Goal: Transaction & Acquisition: Book appointment/travel/reservation

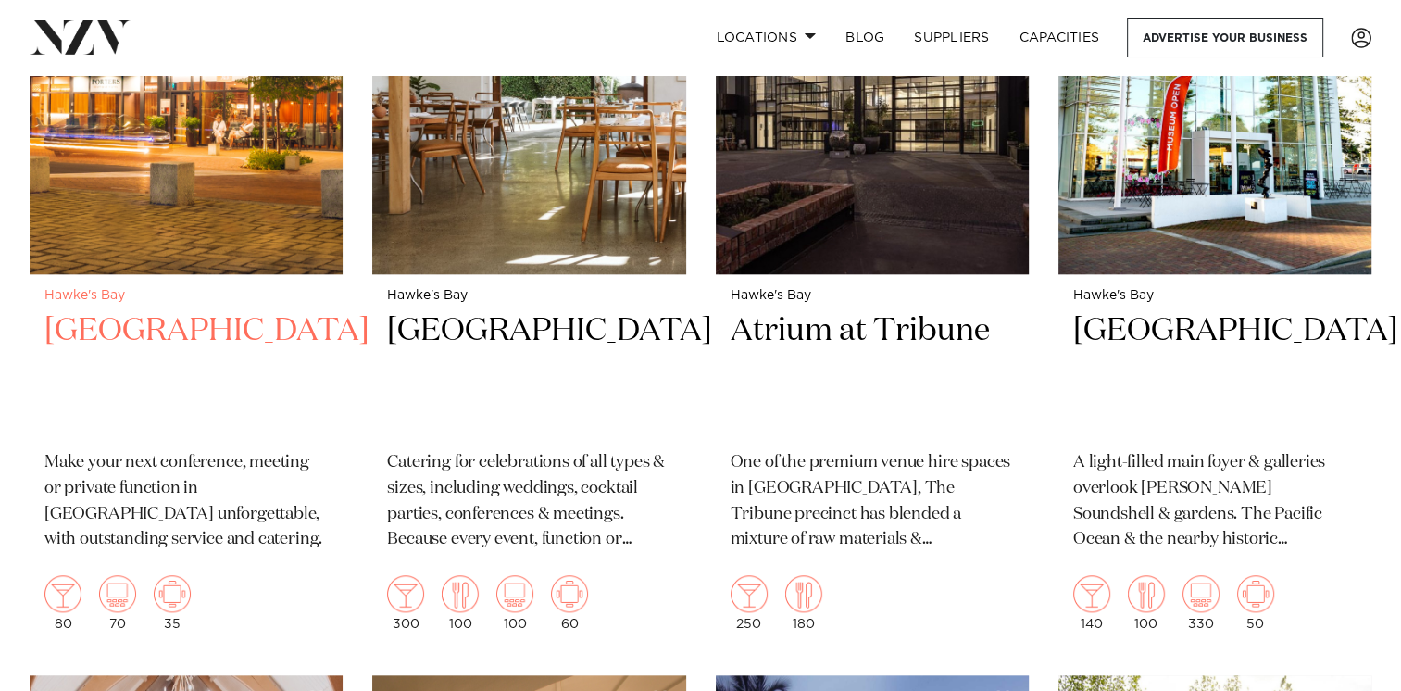
scroll to position [1667, 0]
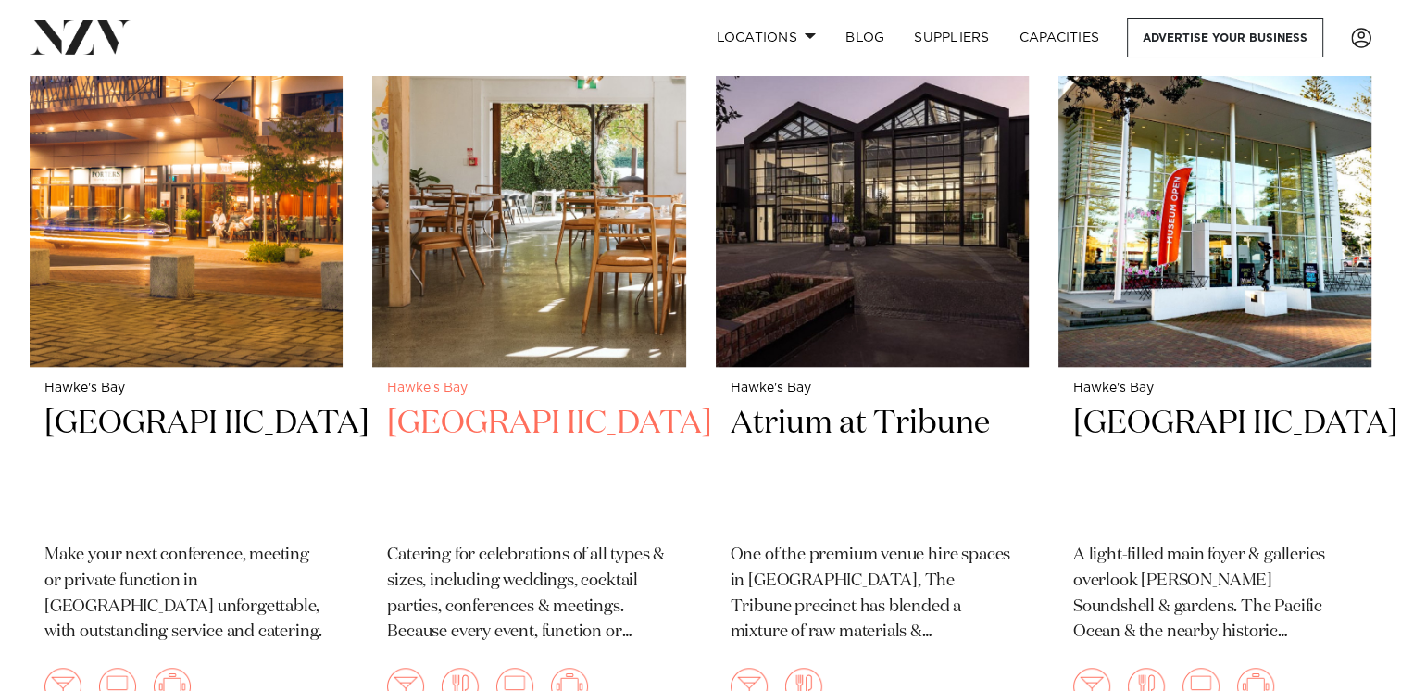
click at [455, 432] on h2 "[GEOGRAPHIC_DATA]" at bounding box center [528, 465] width 283 height 125
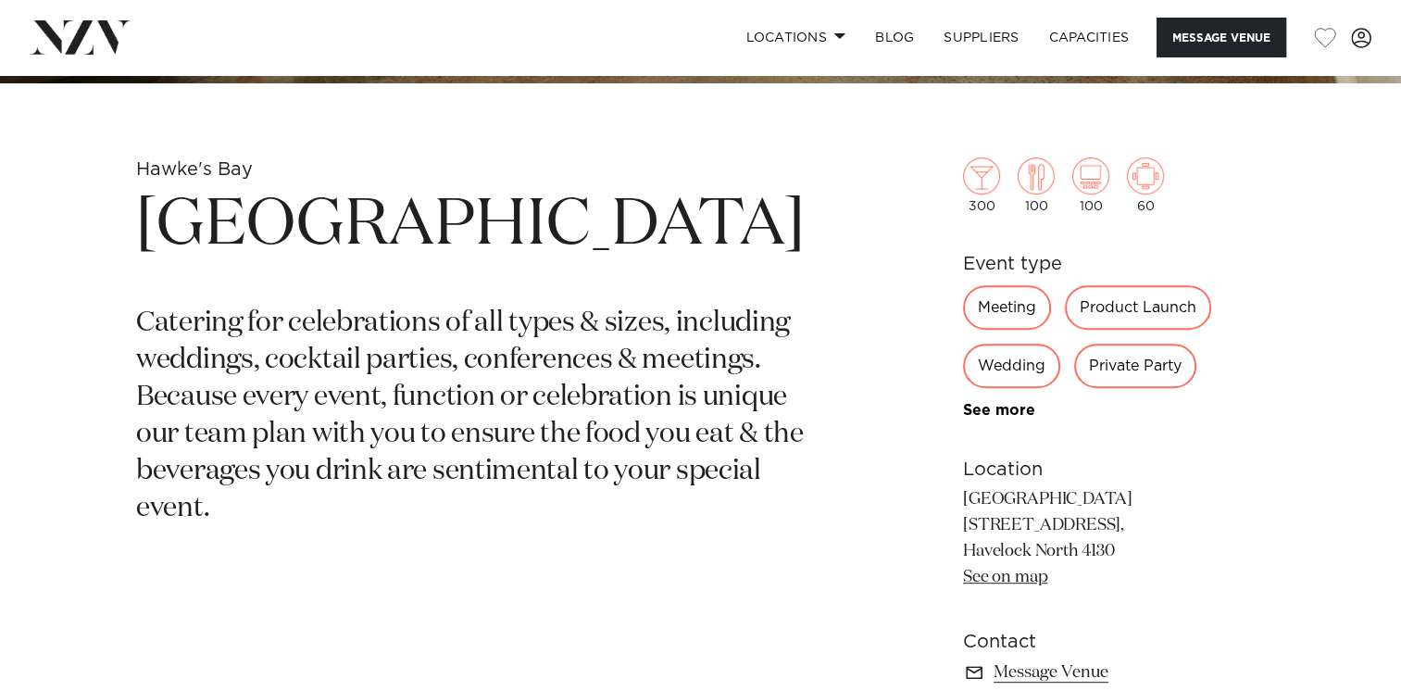
scroll to position [833, 0]
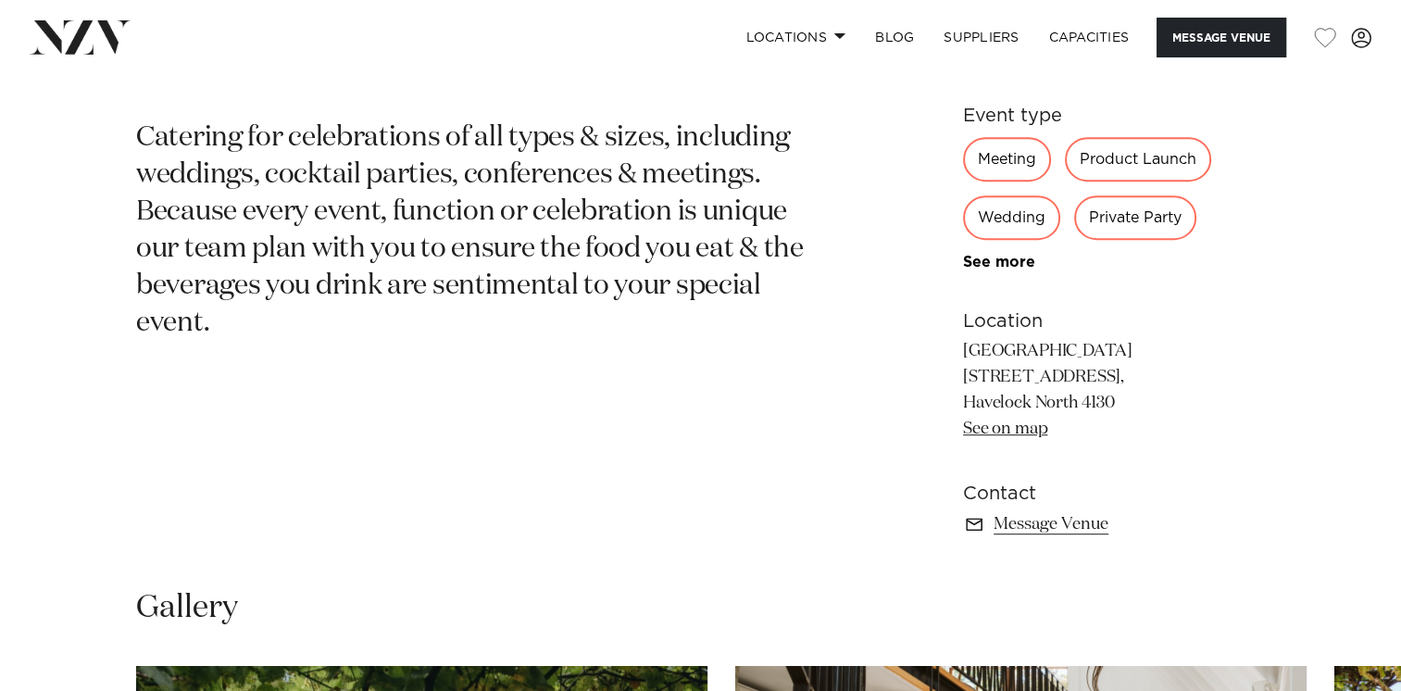
click at [1034, 154] on div "Meeting" at bounding box center [1007, 159] width 88 height 44
click at [1107, 161] on div "Product Launch" at bounding box center [1138, 159] width 146 height 44
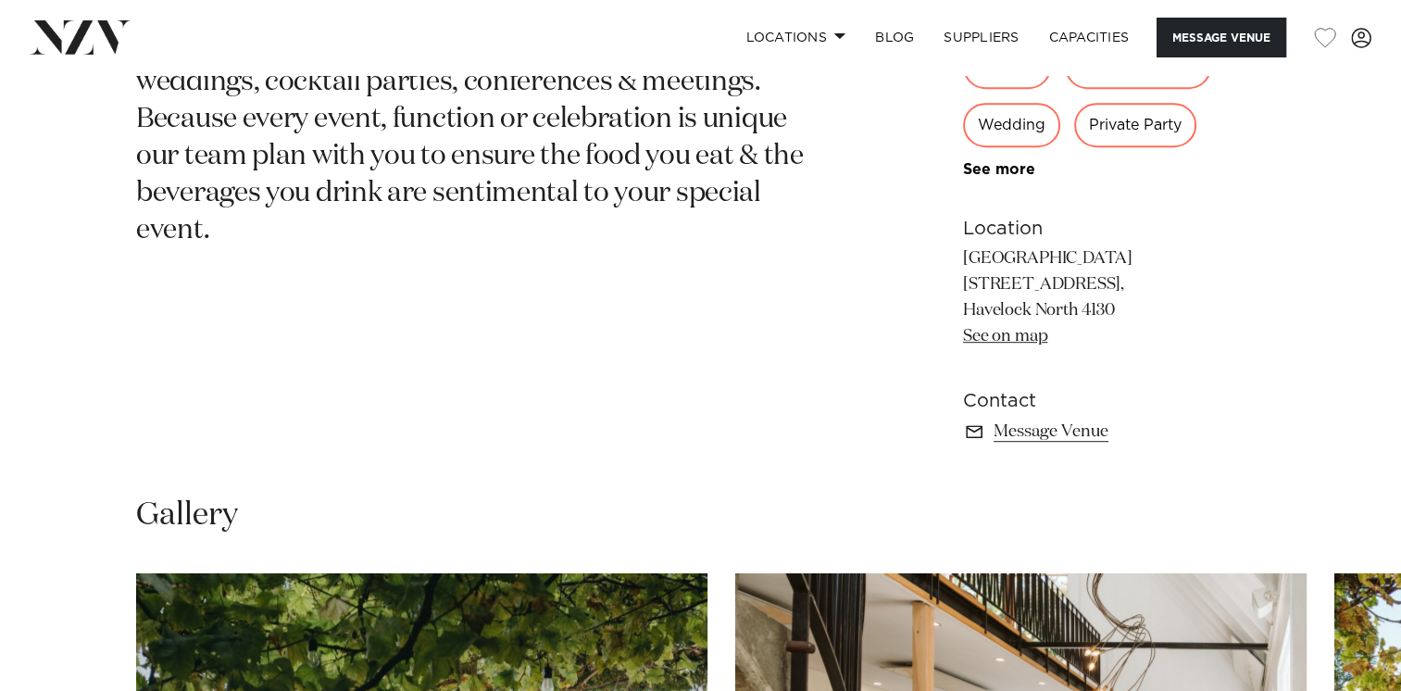
scroll to position [648, 0]
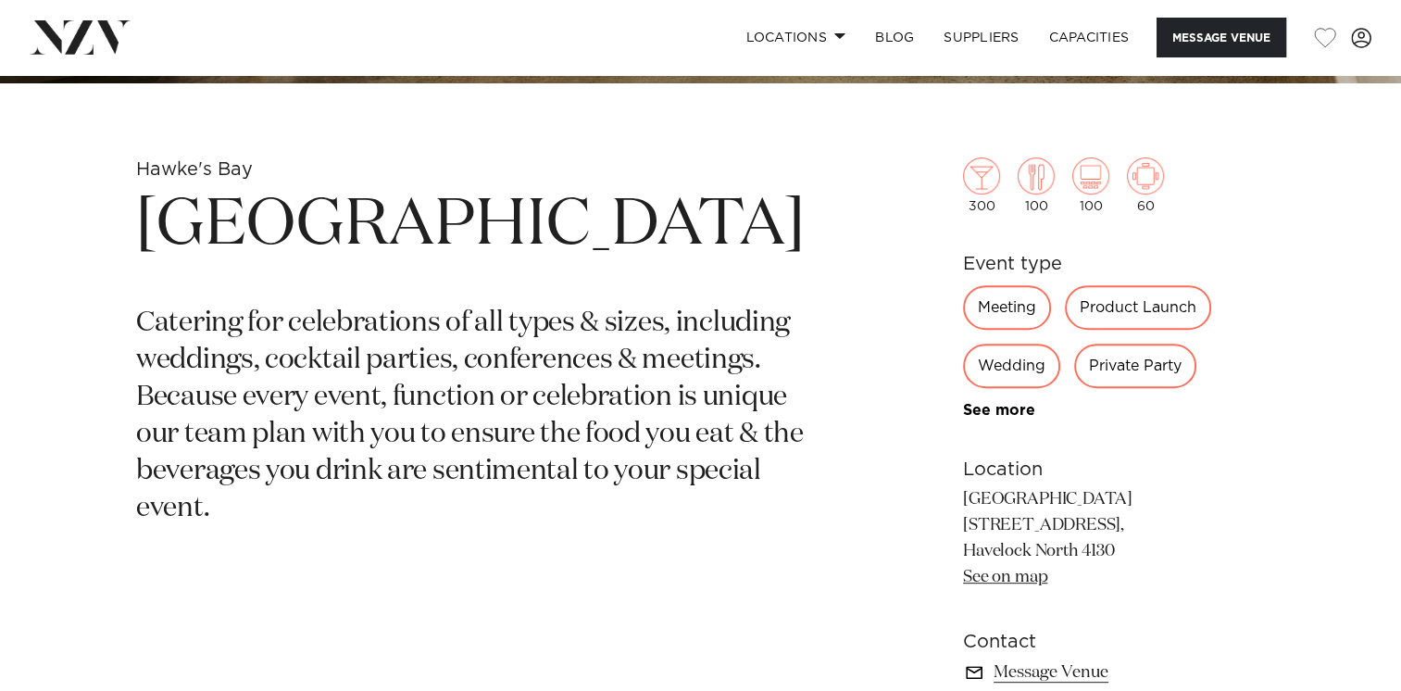
click at [1067, 668] on link "Message Venue" at bounding box center [1114, 672] width 302 height 26
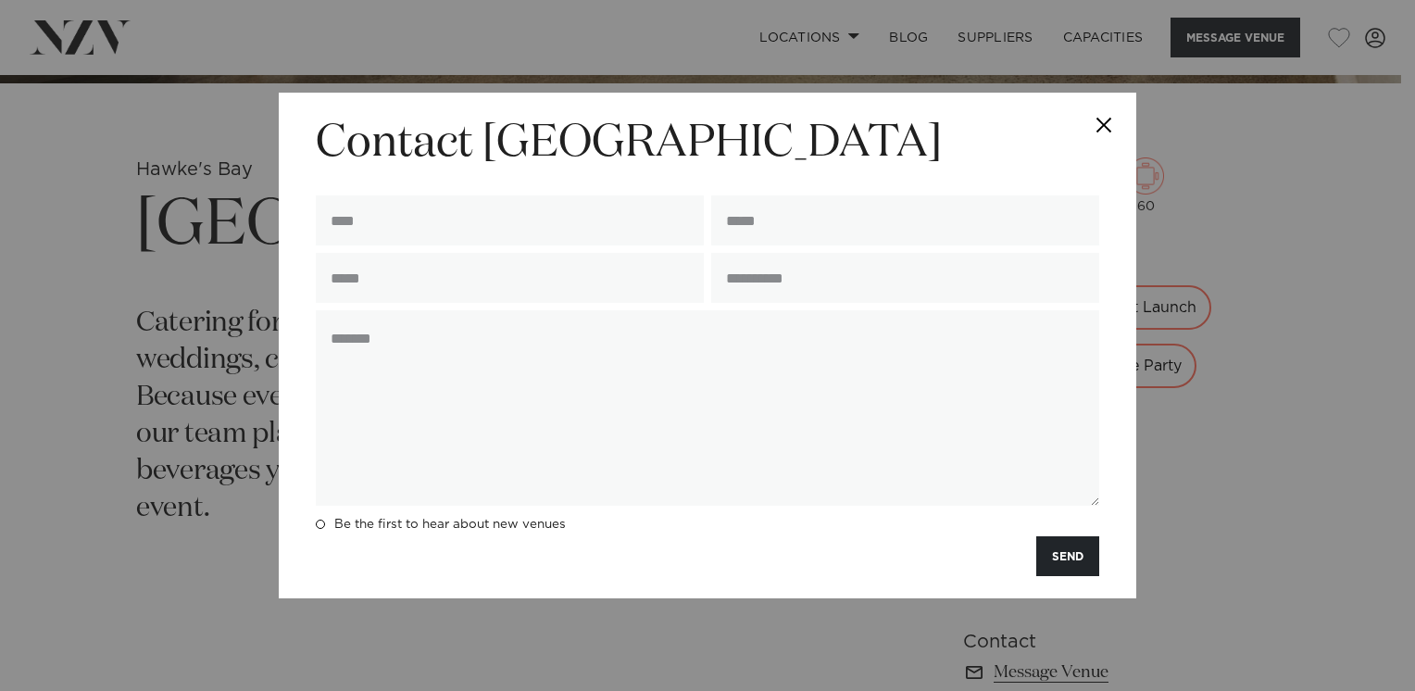
click at [1110, 120] on button "Close" at bounding box center [1103, 125] width 65 height 65
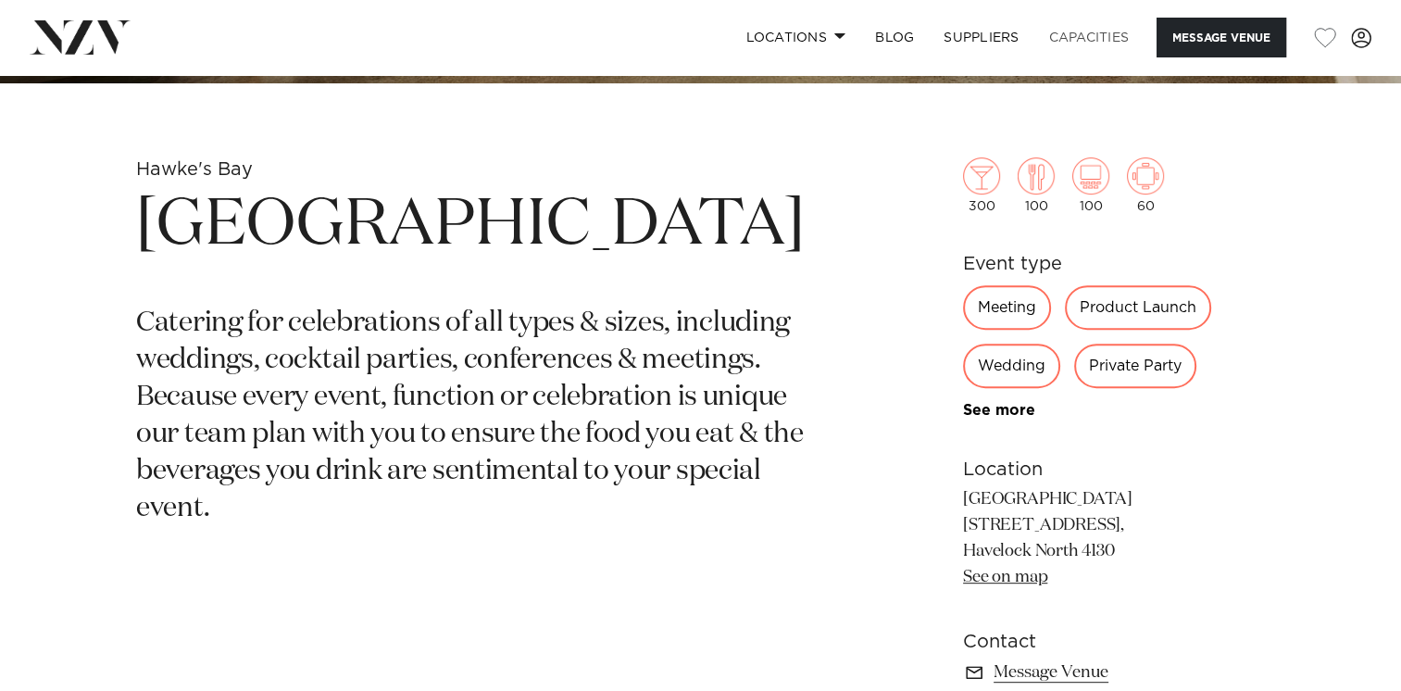
click at [1055, 44] on link "Capacities" at bounding box center [1089, 38] width 110 height 40
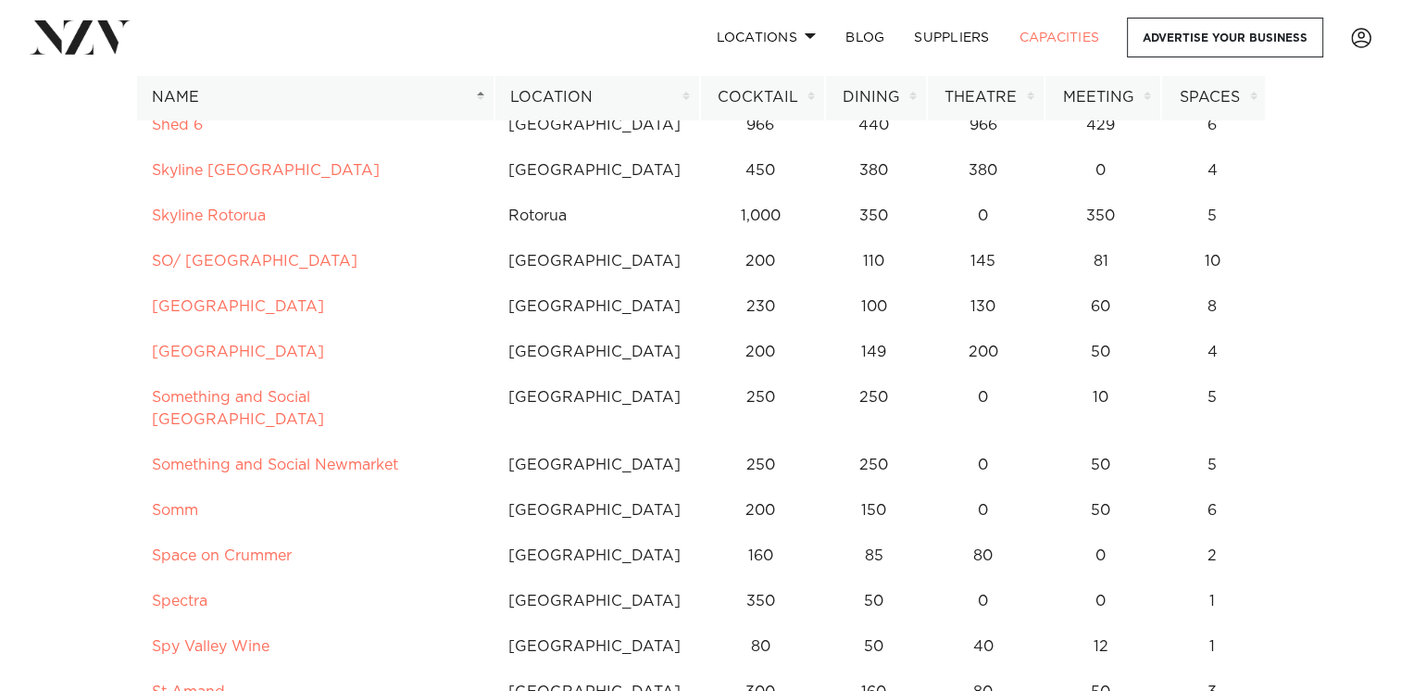
scroll to position [9630, 0]
